Goal: Task Accomplishment & Management: Use online tool/utility

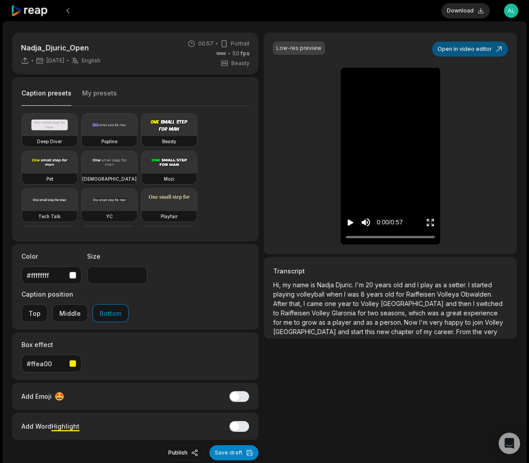
click at [463, 53] on button "Open in video editor" at bounding box center [470, 48] width 76 height 15
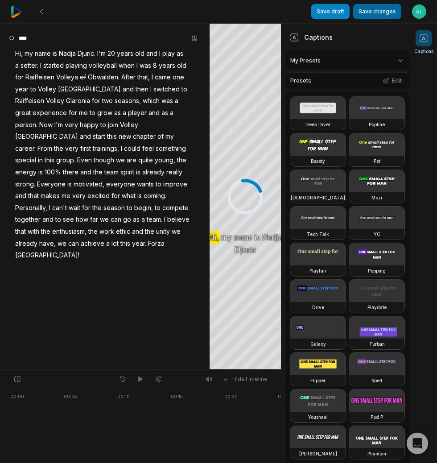
click at [376, 15] on button "Save changes" at bounding box center [377, 11] width 48 height 15
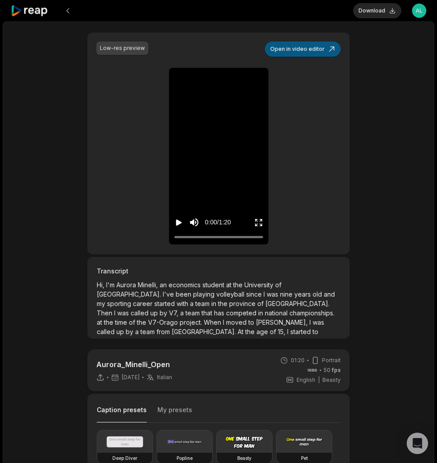
click at [318, 50] on button "Open in video editor" at bounding box center [303, 48] width 76 height 15
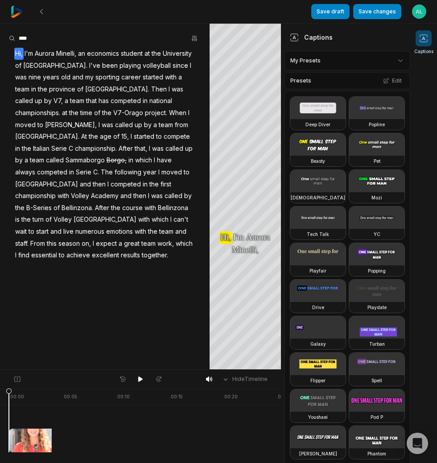
click at [437, 190] on div "Captions" at bounding box center [423, 243] width 27 height 440
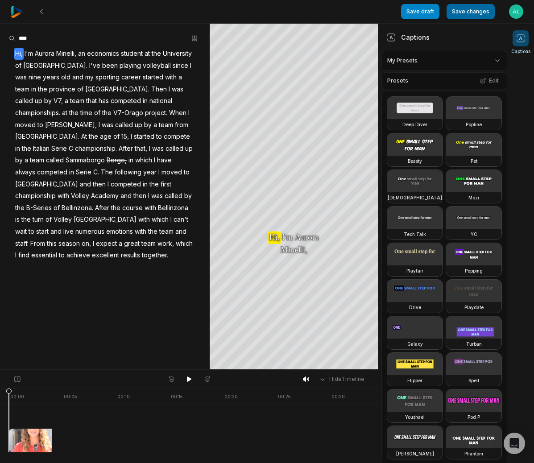
click at [437, 13] on button "Save changes" at bounding box center [471, 11] width 48 height 15
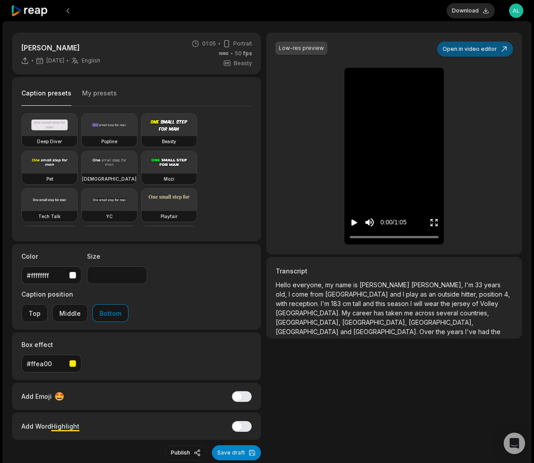
click at [481, 48] on button "Open in video editor" at bounding box center [475, 48] width 76 height 15
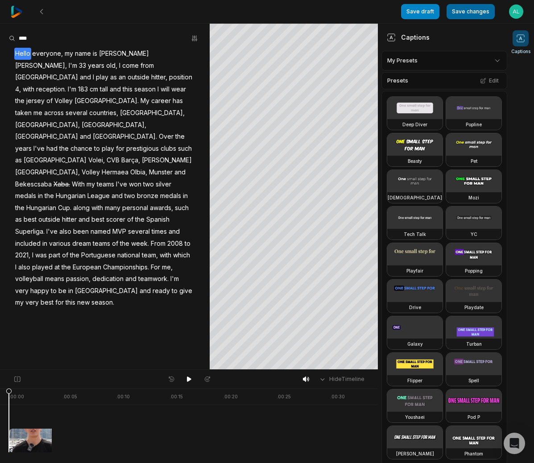
click at [473, 4] on button "Save changes" at bounding box center [471, 11] width 48 height 15
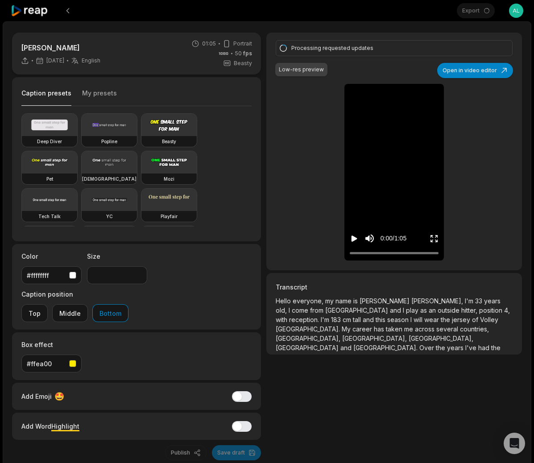
click at [38, 10] on icon at bounding box center [30, 11] width 38 height 12
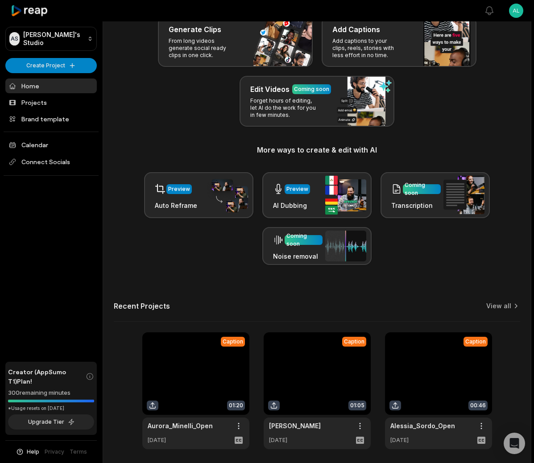
scroll to position [220, 0]
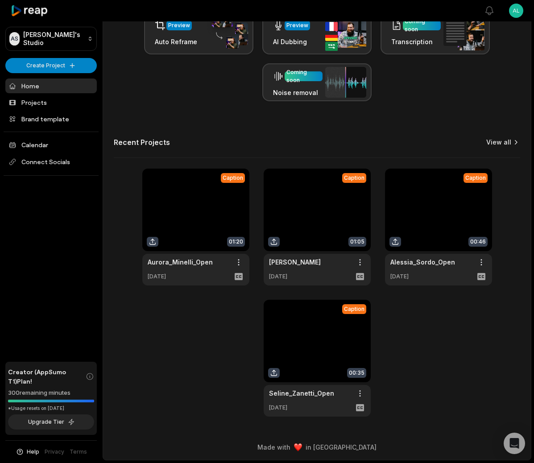
click at [514, 145] on icon at bounding box center [515, 142] width 9 height 9
click at [502, 141] on link "View all" at bounding box center [498, 142] width 25 height 9
